Goal: Check status: Check status

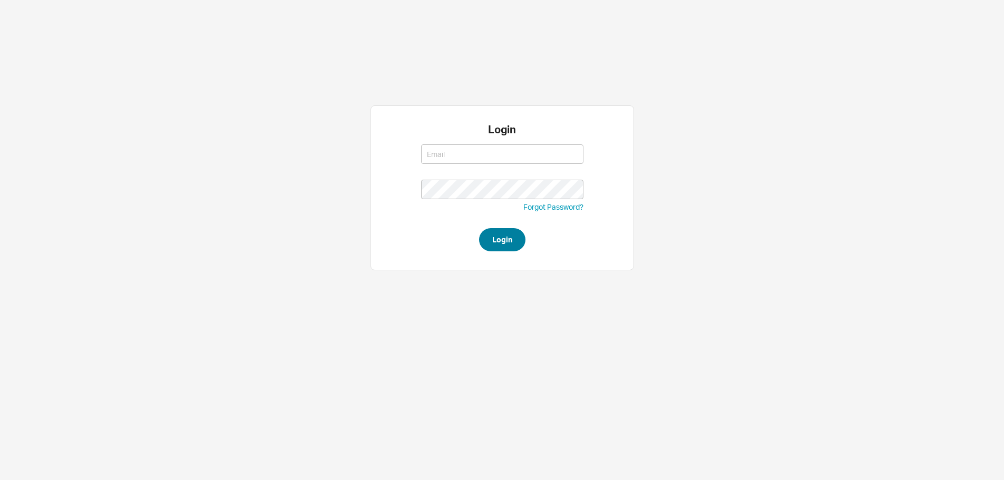
type input "[EMAIL_ADDRESS][DOMAIN_NAME]"
click at [510, 237] on button "Login" at bounding box center [502, 239] width 46 height 23
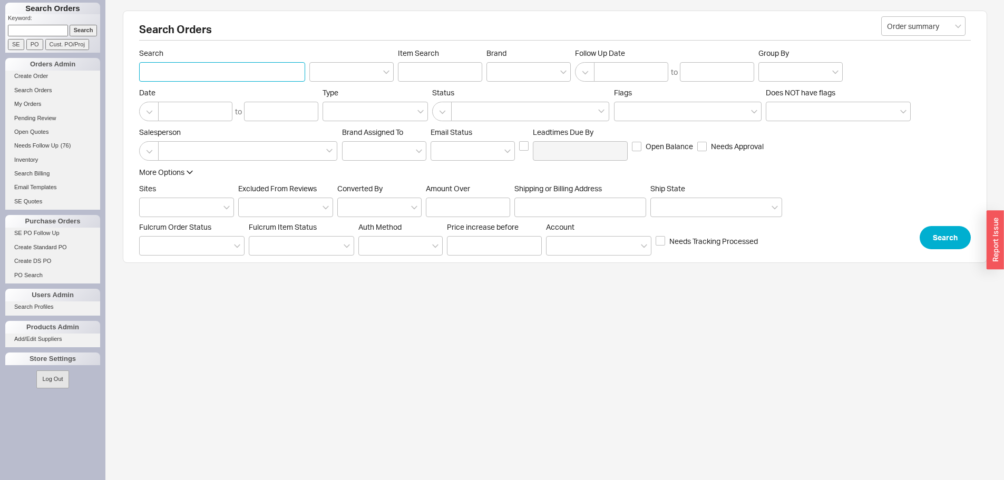
click at [242, 74] on input "Search" at bounding box center [222, 72] width 166 height 20
type input "khaghan"
drag, startPoint x: 940, startPoint y: 253, endPoint x: 938, endPoint y: 245, distance: 8.2
click at [939, 249] on div "Search Orders Order summary Search khaghan Item Search Brand Follow Up Date to …" at bounding box center [555, 137] width 865 height 253
click at [938, 241] on button "Search" at bounding box center [945, 237] width 51 height 23
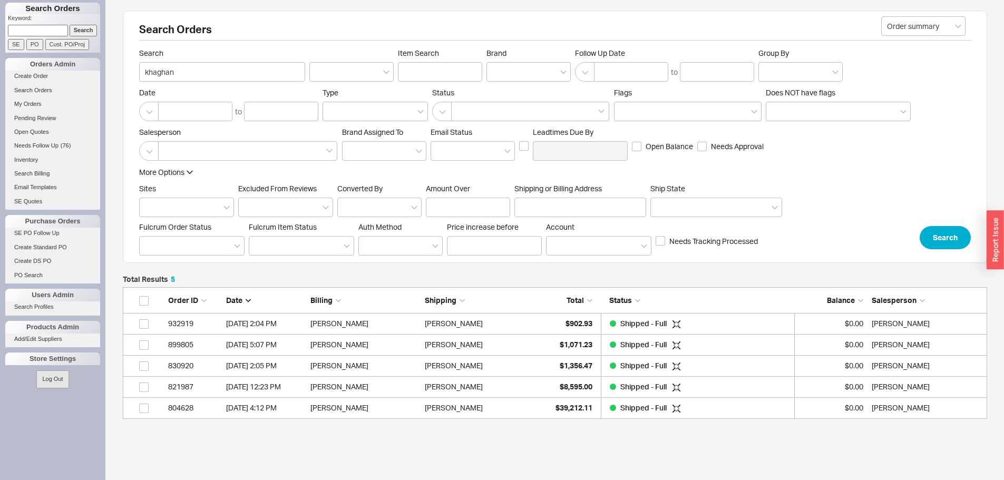
scroll to position [124, 857]
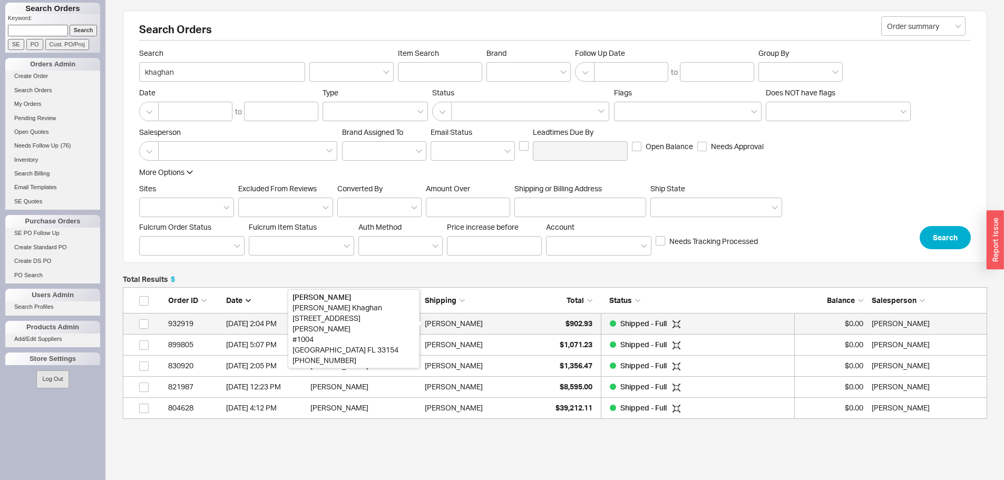
click at [457, 319] on div "Charlene Khaghan" at bounding box center [454, 323] width 58 height 21
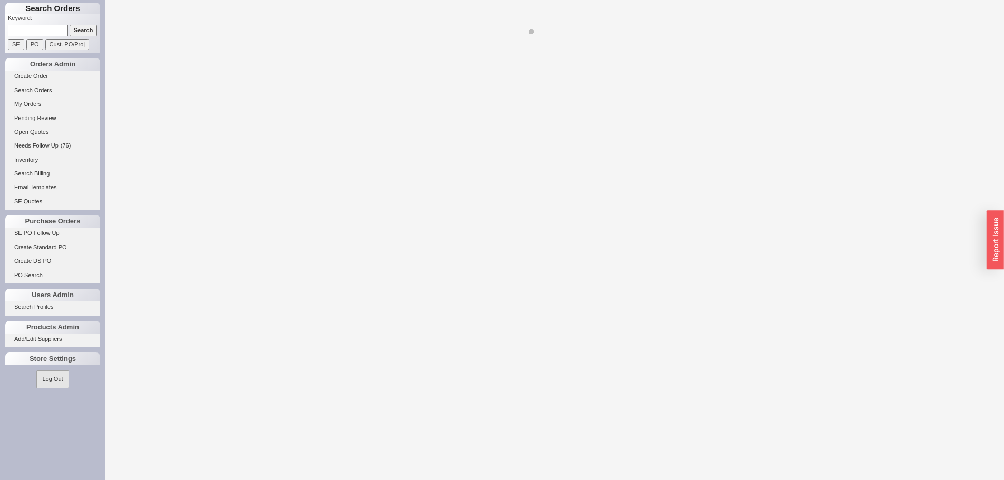
select select "LOW"
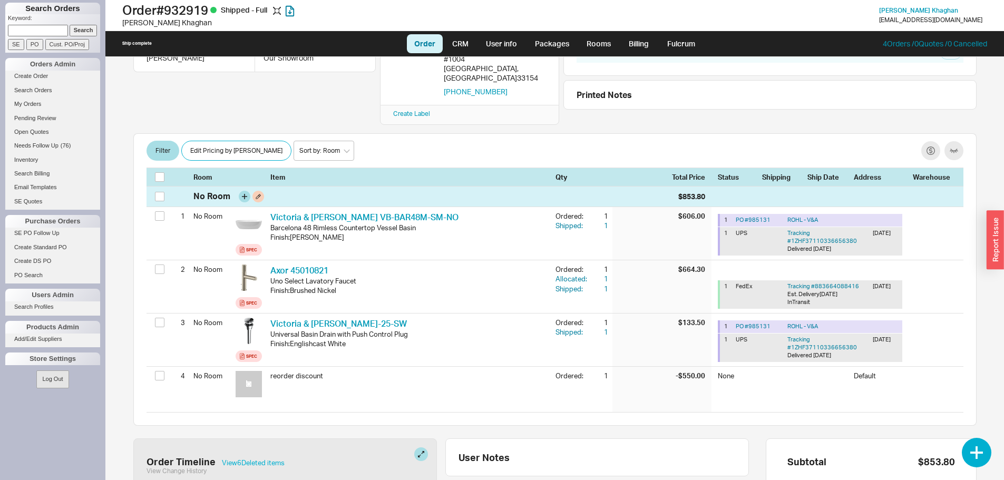
scroll to position [158, 0]
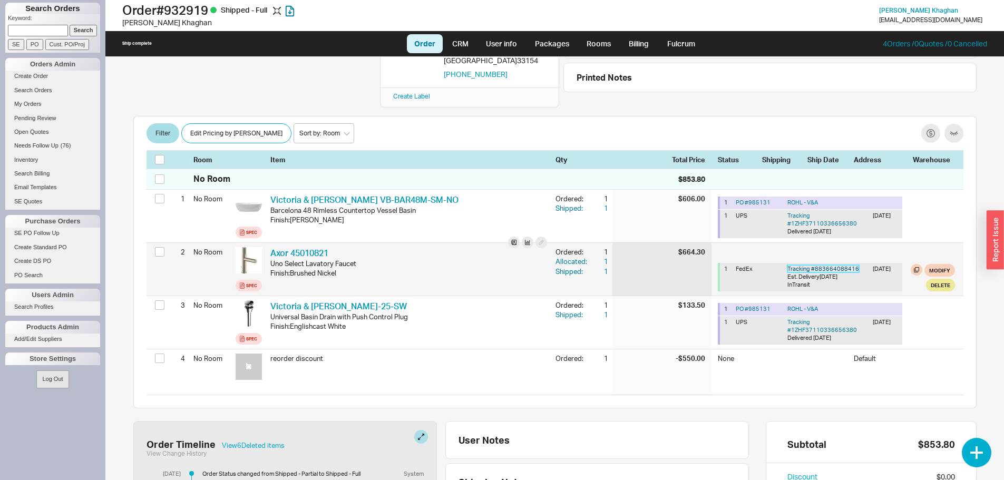
click at [805, 265] on link "Tracking # 883664088416" at bounding box center [824, 268] width 72 height 7
